Goal: Transaction & Acquisition: Purchase product/service

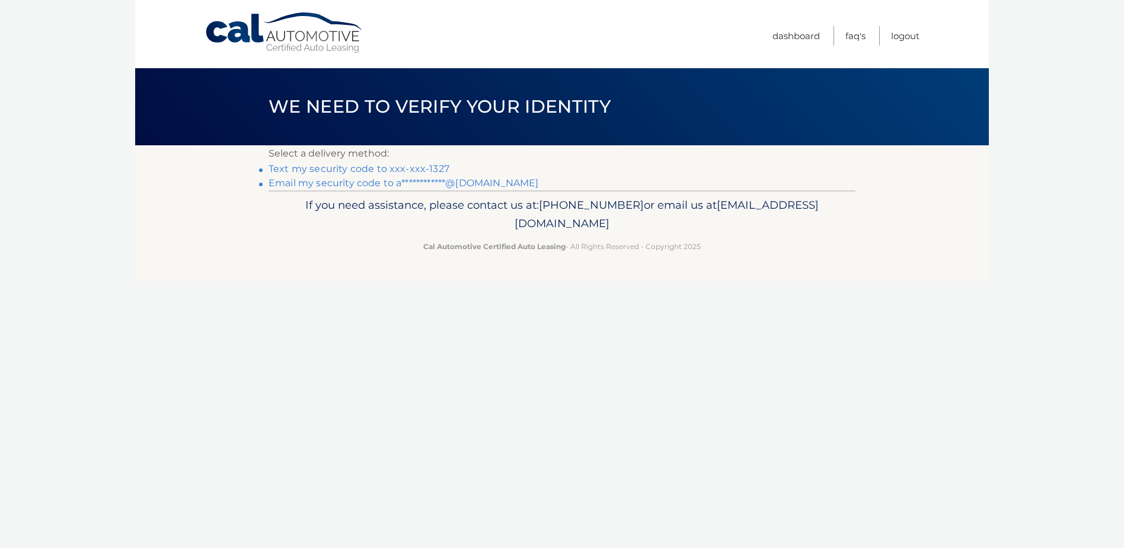
click at [424, 167] on link "Text my security code to xxx-xxx-1327" at bounding box center [359, 168] width 181 height 11
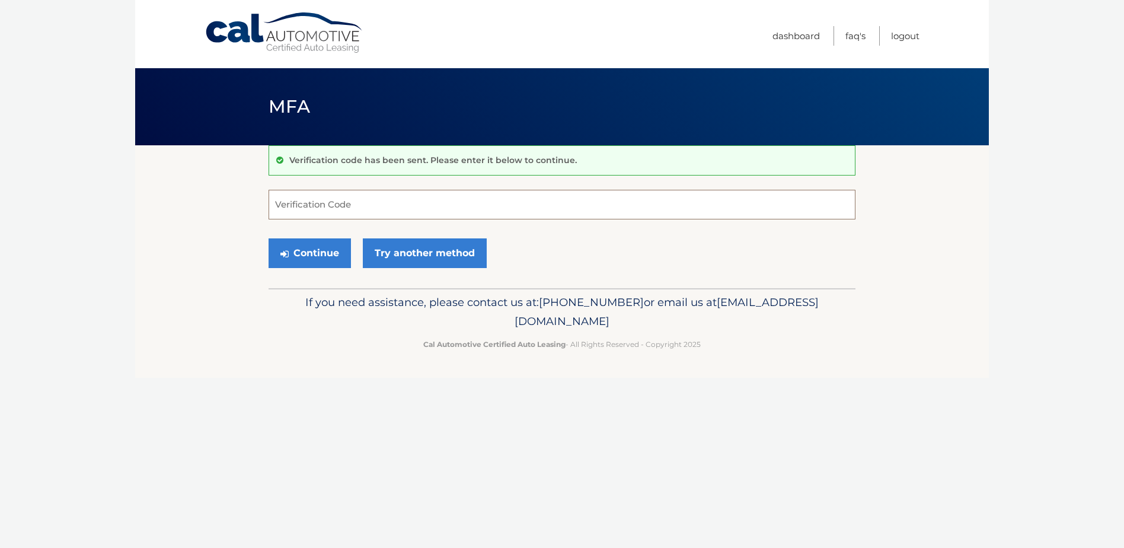
click at [288, 203] on input "Verification Code" at bounding box center [562, 205] width 587 height 30
type input "445246"
click at [300, 253] on button "Continue" at bounding box center [310, 253] width 82 height 30
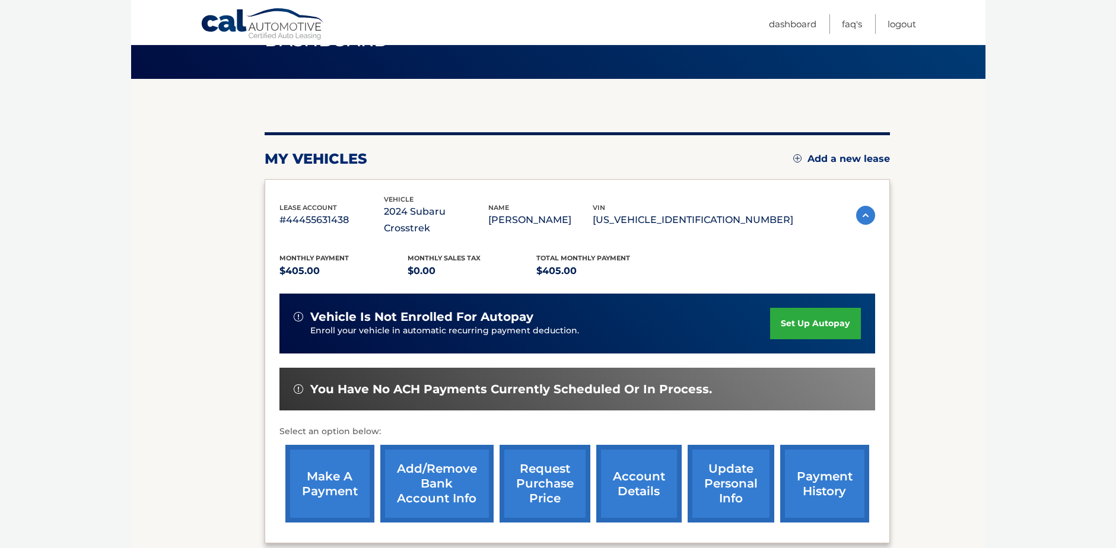
scroll to position [171, 0]
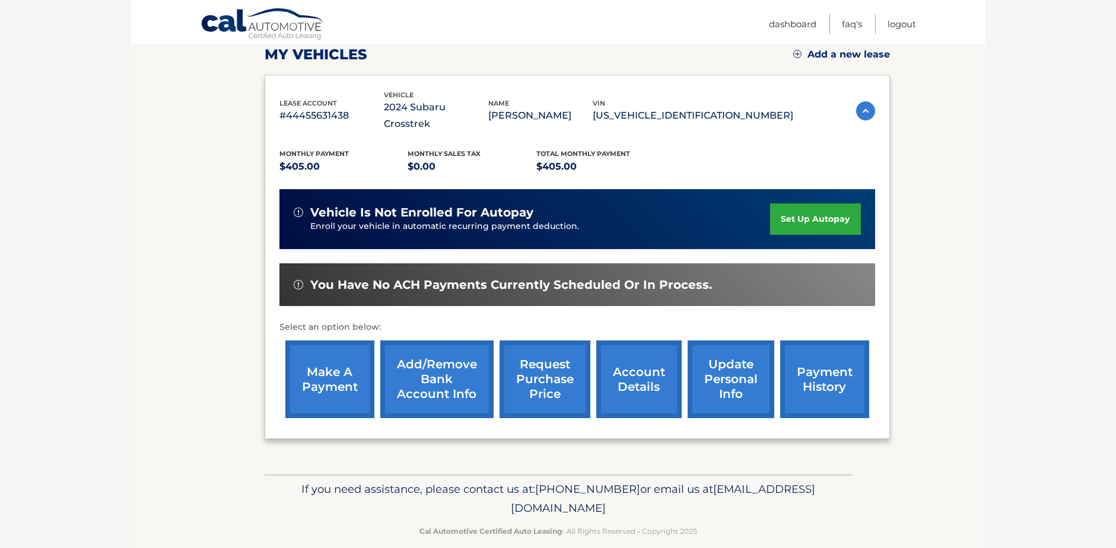
click at [337, 371] on link "make a payment" at bounding box center [329, 379] width 89 height 78
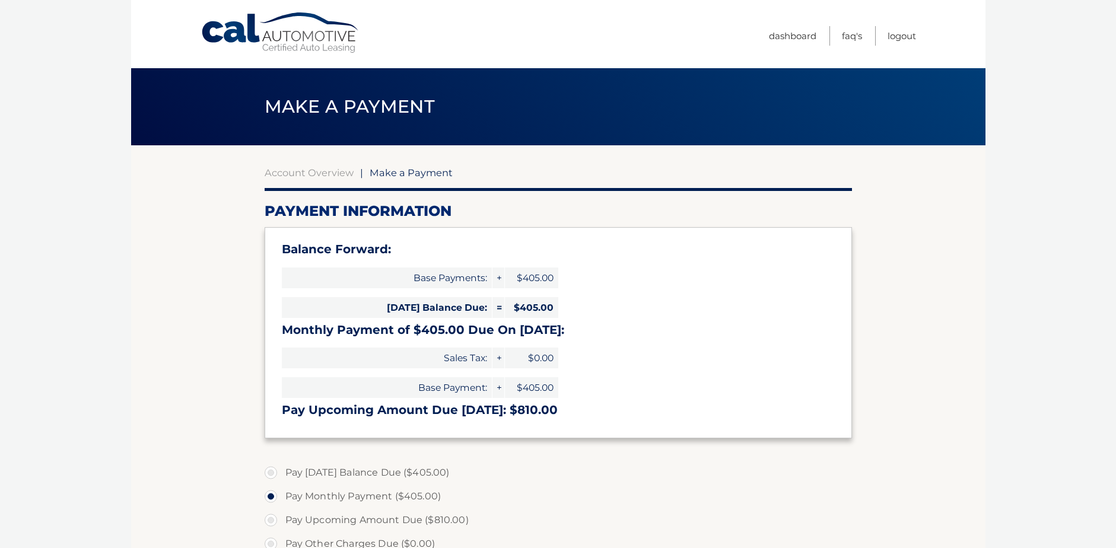
select select "ZWNjNzI2ZGQtZjM3Ny00ZWU2LTgxNWYtZTVkYzYzMDIwMWQ1"
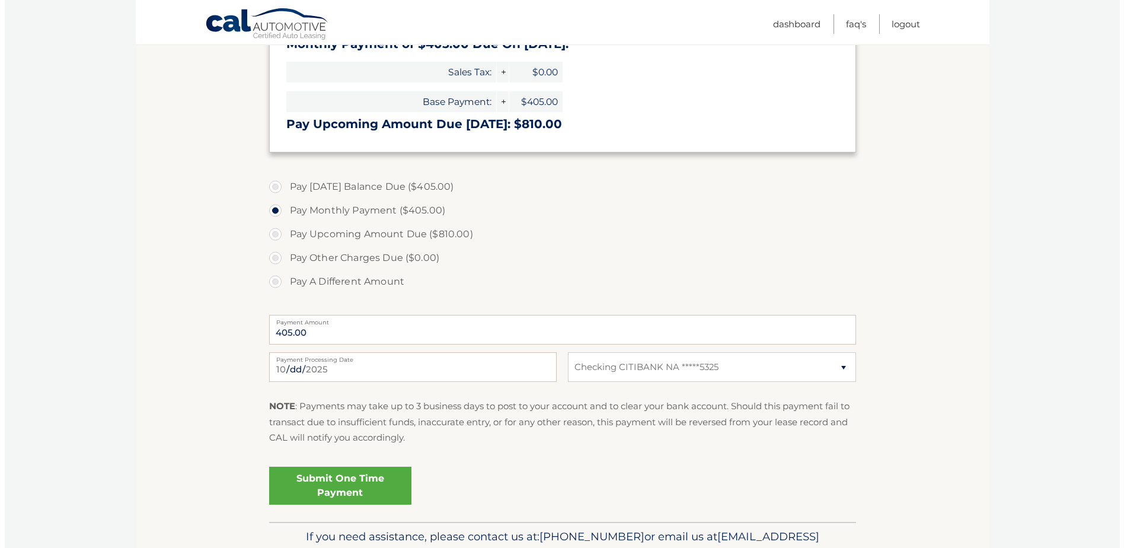
scroll to position [350, 0]
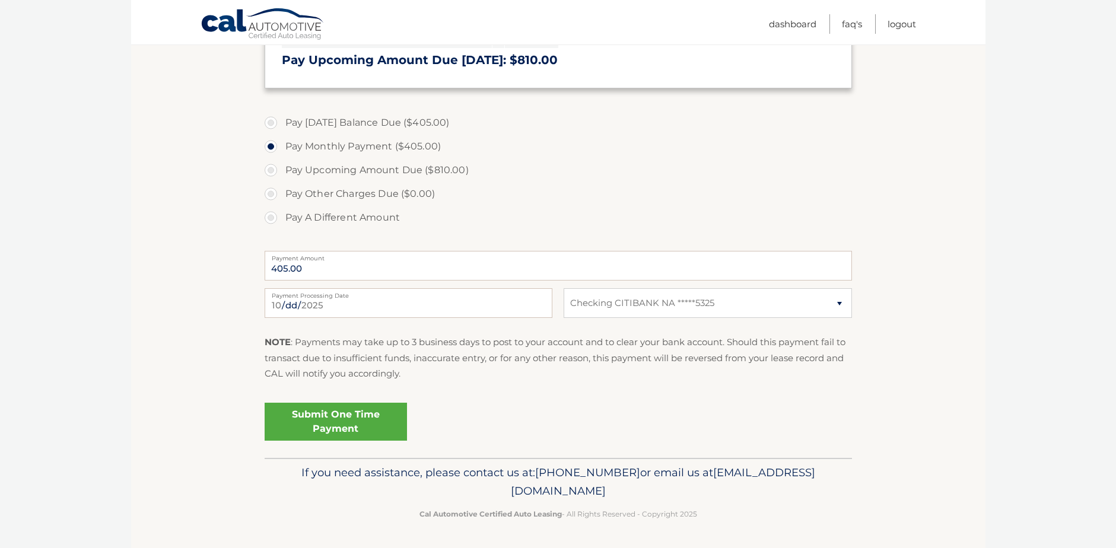
click at [322, 415] on link "Submit One Time Payment" at bounding box center [335, 422] width 142 height 38
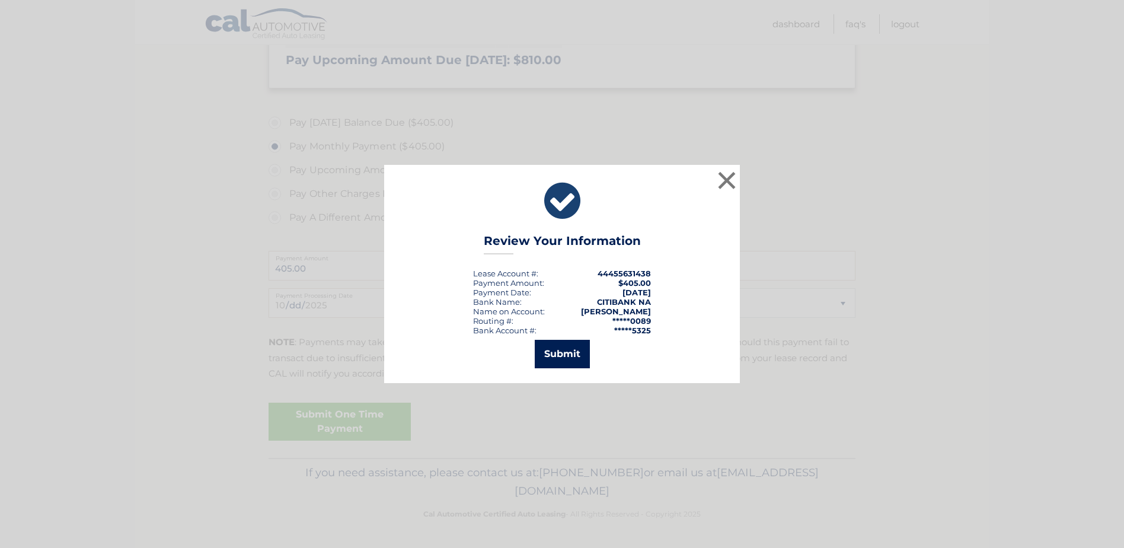
click at [576, 353] on button "Submit" at bounding box center [562, 354] width 55 height 28
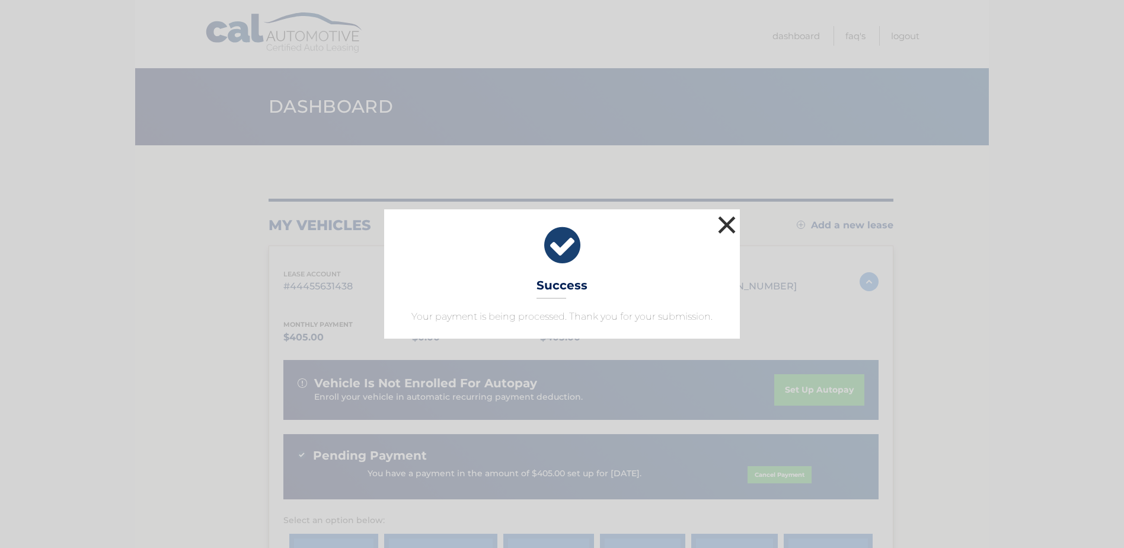
click at [732, 226] on button "×" at bounding box center [727, 225] width 24 height 24
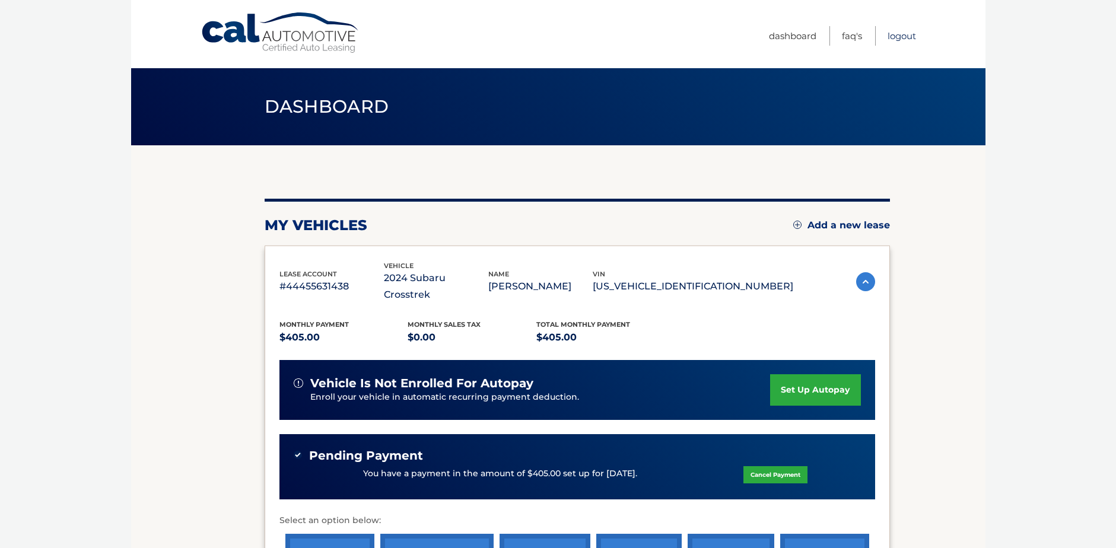
click at [909, 36] on link "Logout" at bounding box center [901, 36] width 28 height 20
